Goal: Contribute content

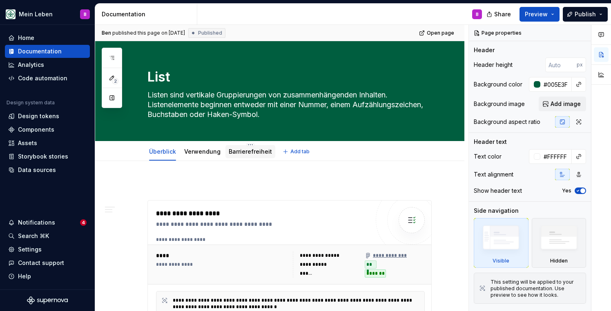
click at [247, 154] on link "Barrierefreiheit" at bounding box center [250, 151] width 43 height 7
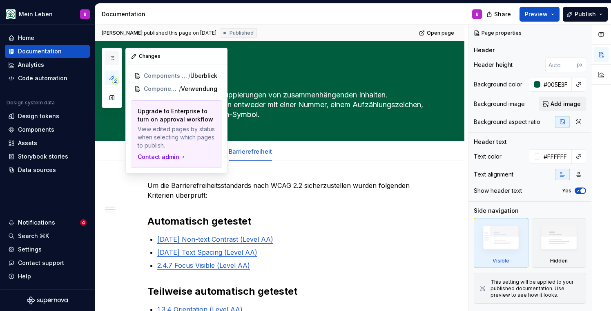
click at [113, 57] on icon "button" at bounding box center [112, 58] width 7 height 7
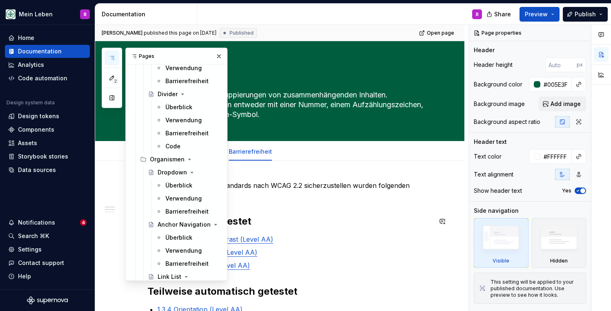
scroll to position [923, 0]
click at [177, 211] on div "Barrierefreiheit" at bounding box center [180, 211] width 31 height 8
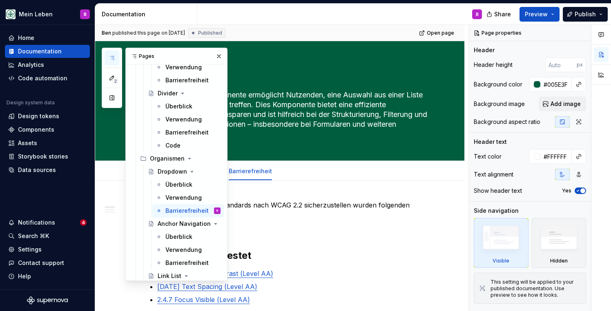
click at [109, 55] on icon "button" at bounding box center [112, 58] width 7 height 7
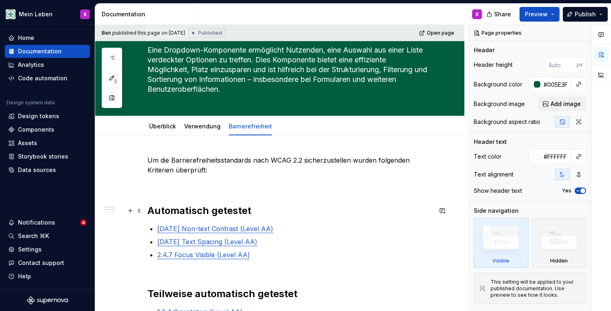
scroll to position [22, 0]
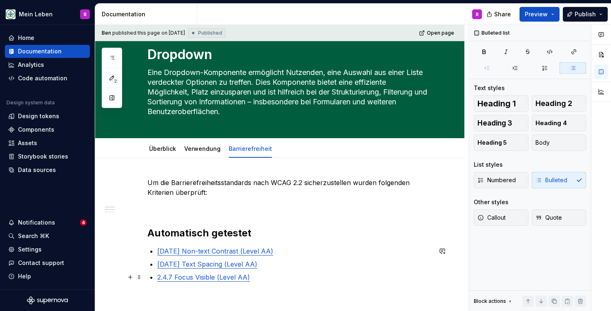
click at [265, 276] on p "2.4.7 Focus Visible (Level AA)" at bounding box center [294, 278] width 274 height 10
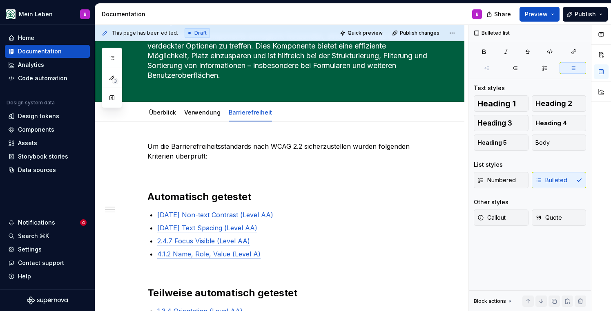
click at [233, 16] on div "B" at bounding box center [342, 14] width 291 height 21
click at [575, 17] on button "Publish" at bounding box center [585, 14] width 45 height 15
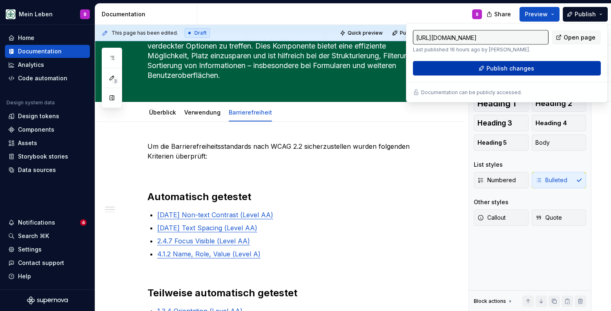
click at [534, 66] on button "Publish changes" at bounding box center [507, 68] width 188 height 15
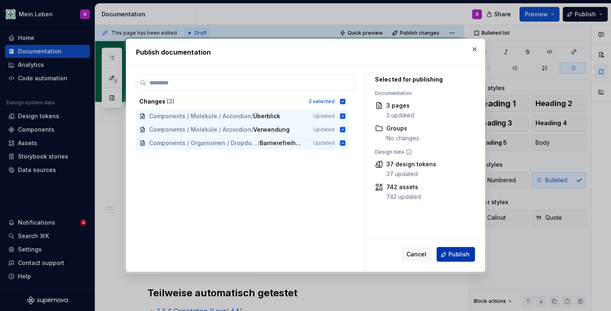
click at [445, 258] on button "Publish" at bounding box center [455, 255] width 38 height 15
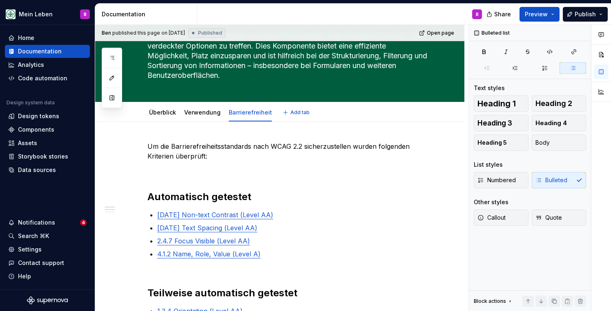
type textarea "*"
